Goal: Task Accomplishment & Management: Manage account settings

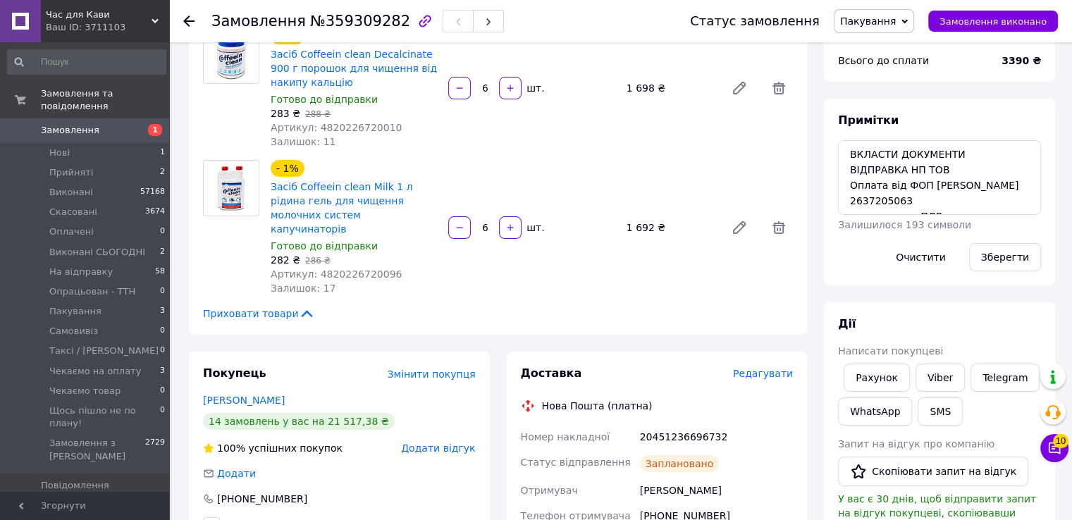
scroll to position [211, 0]
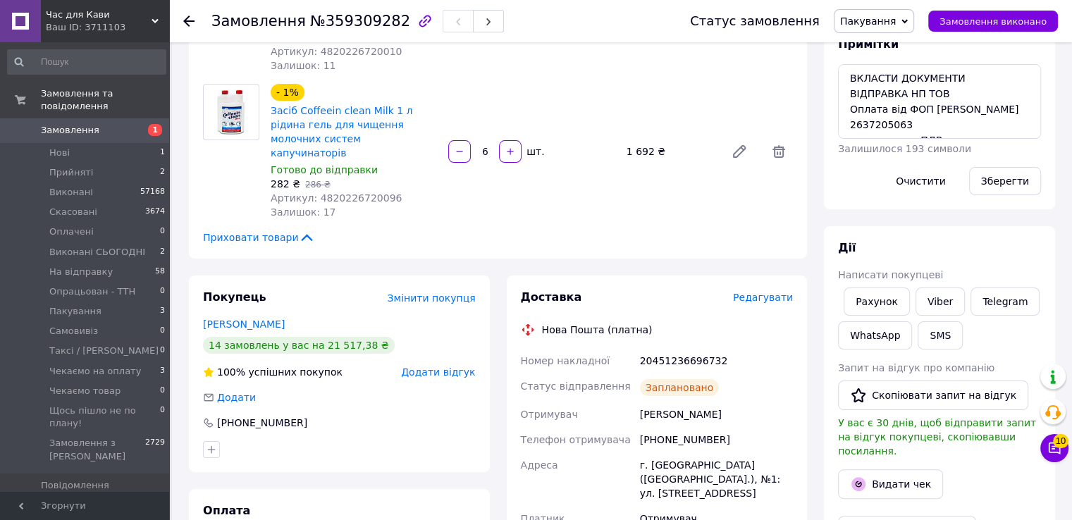
click at [356, 20] on span "№359309282" at bounding box center [360, 21] width 100 height 17
copy span "359309282"
click at [476, 102] on div "- 1% Засіб Coffeein clean Milk 1 л рідина гель для чищення молочних систем капу…" at bounding box center [531, 151] width 533 height 141
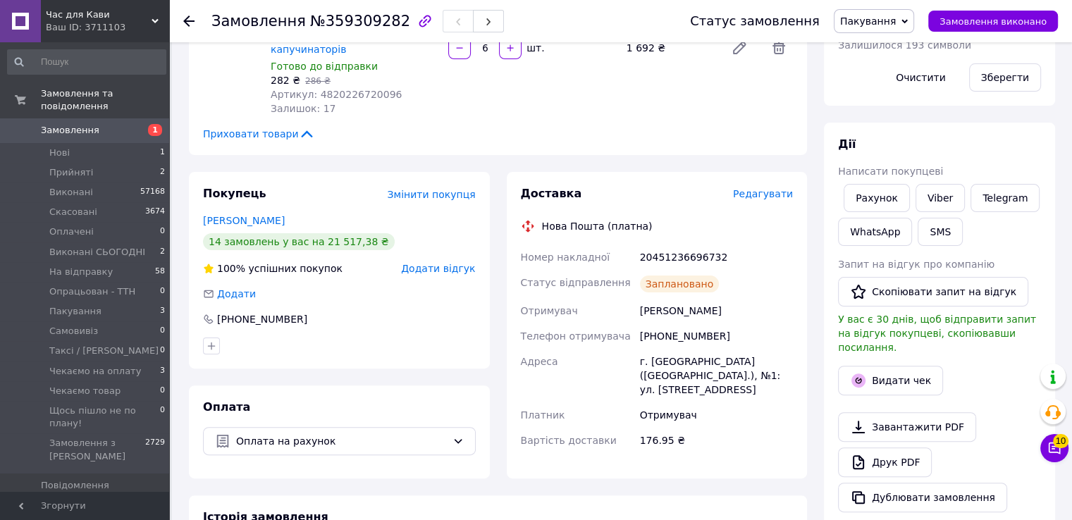
scroll to position [141, 0]
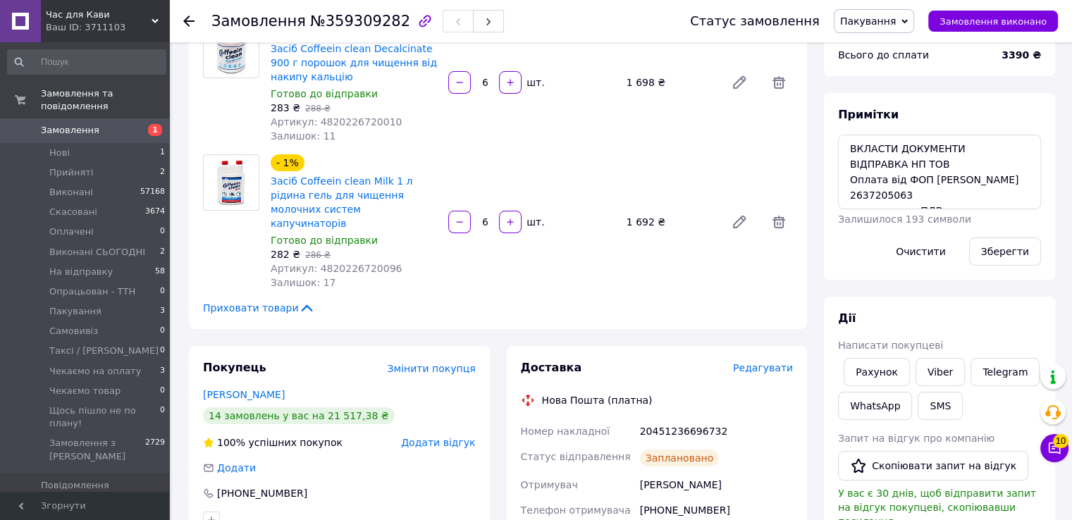
click at [866, 16] on span "Пакування" at bounding box center [868, 21] width 56 height 11
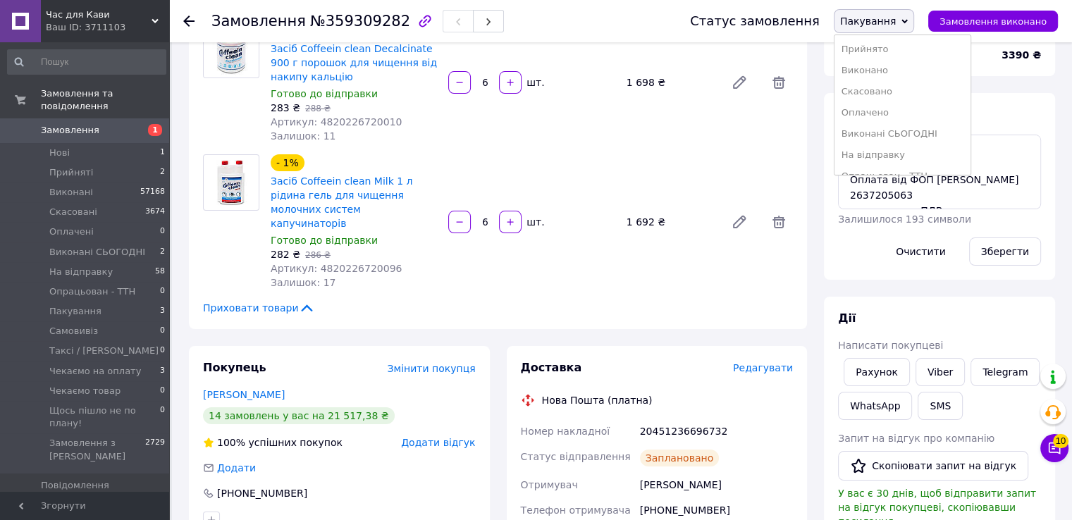
click at [880, 153] on li "На відправку" at bounding box center [902, 154] width 136 height 21
